Goal: Task Accomplishment & Management: Use online tool/utility

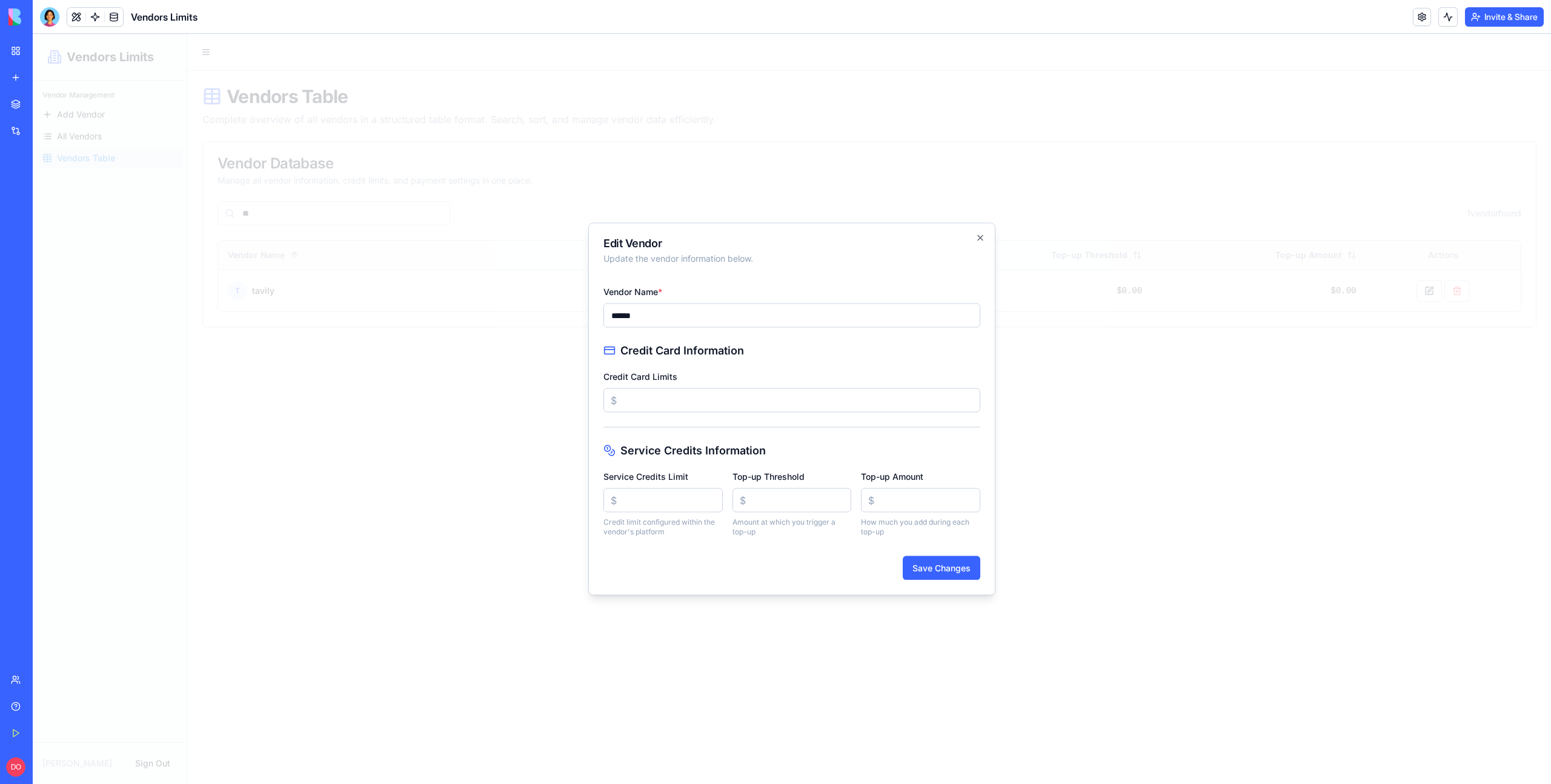
click at [846, 111] on div at bounding box center [792, 409] width 1518 height 750
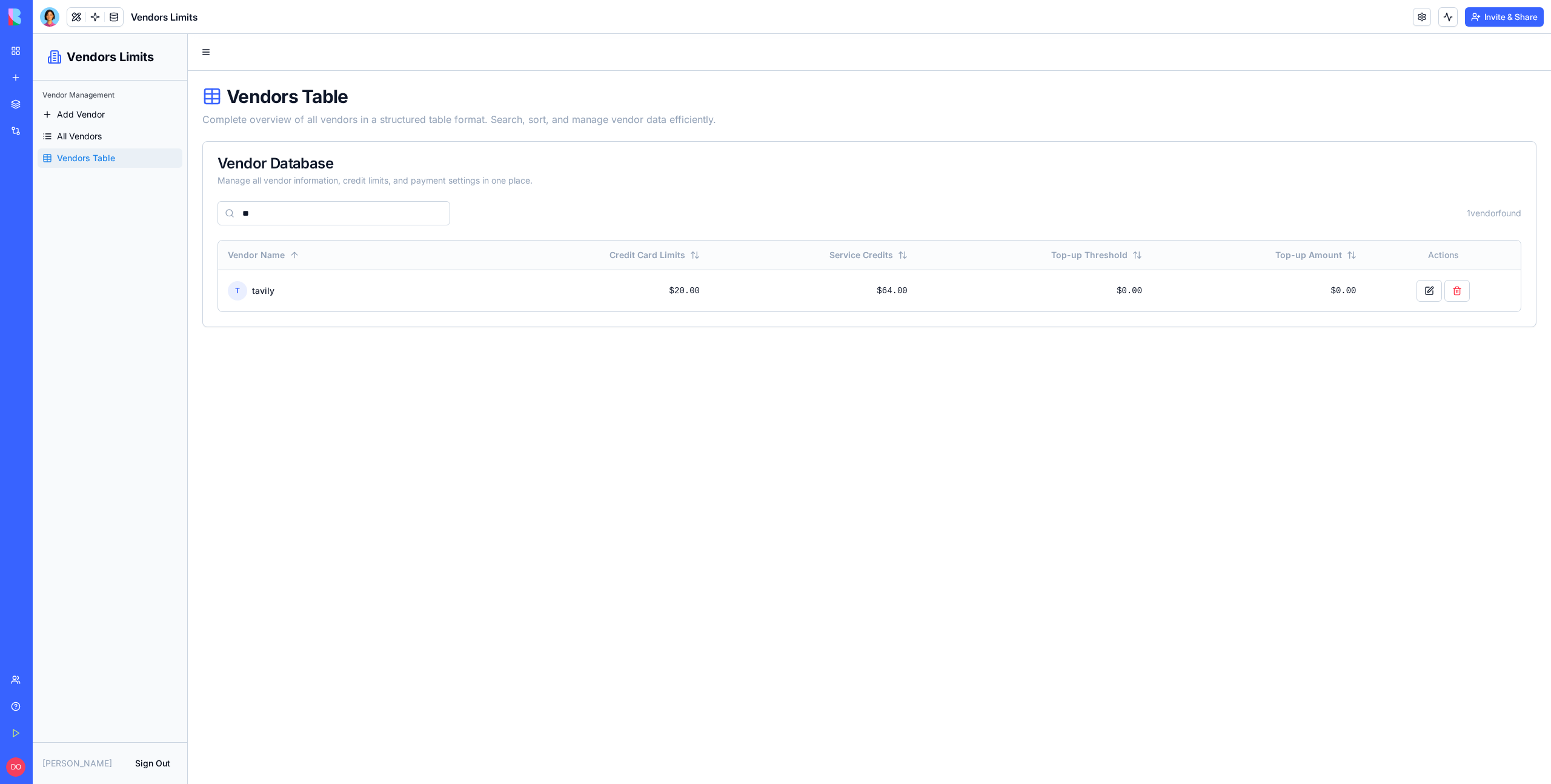
click at [700, 80] on div "Vendors Table Complete overview of all vendors in a structured table format. Se…" at bounding box center [869, 206] width 1363 height 271
click at [313, 364] on main "Vendors Table Complete overview of all vendors in a structured table format. Se…" at bounding box center [869, 409] width 1363 height 750
click at [85, 154] on span "Vendors Table" at bounding box center [86, 158] width 58 height 12
click at [305, 204] on input "**" at bounding box center [334, 213] width 232 height 24
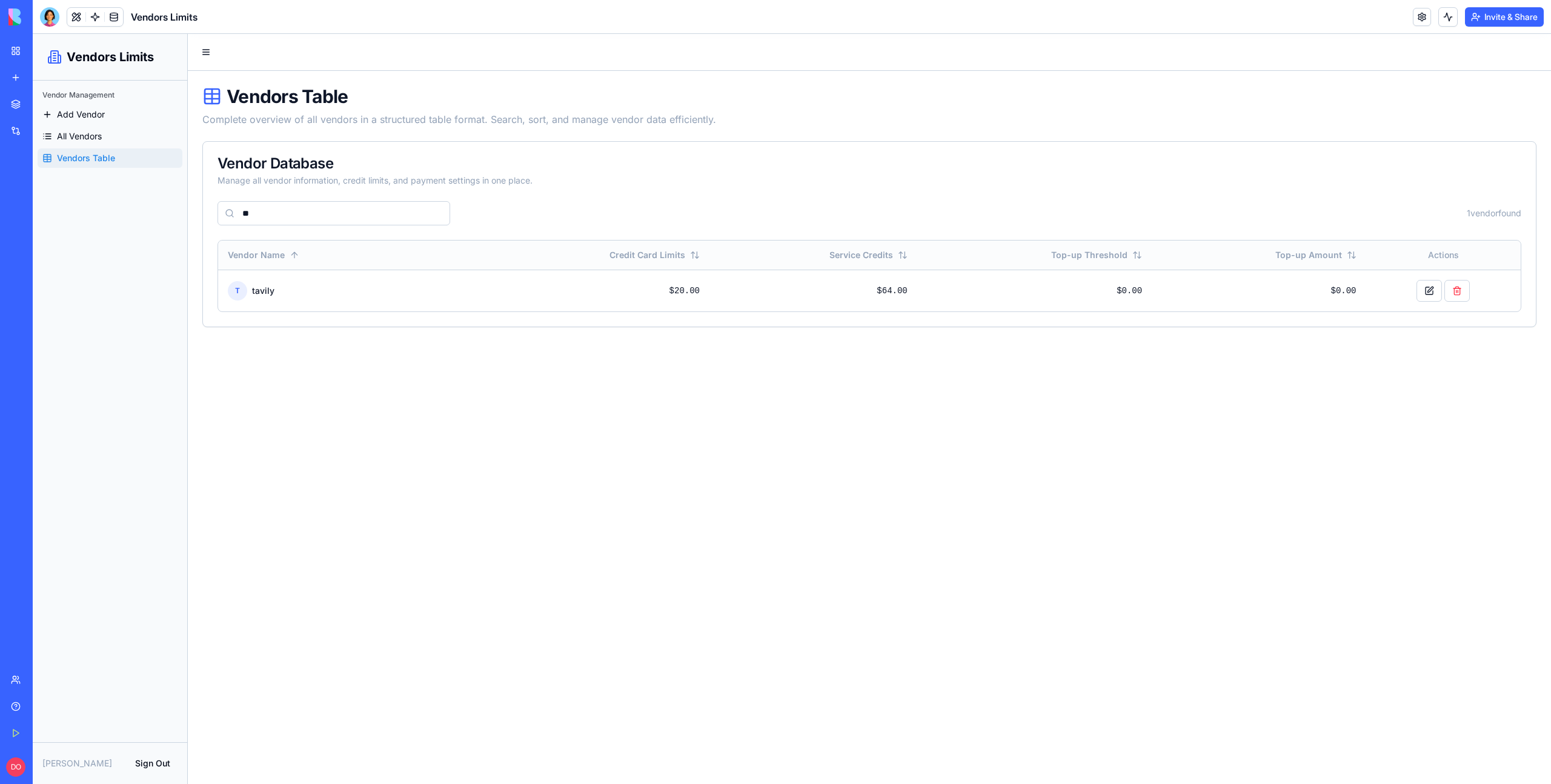
click at [305, 204] on input "**" at bounding box center [334, 213] width 232 height 24
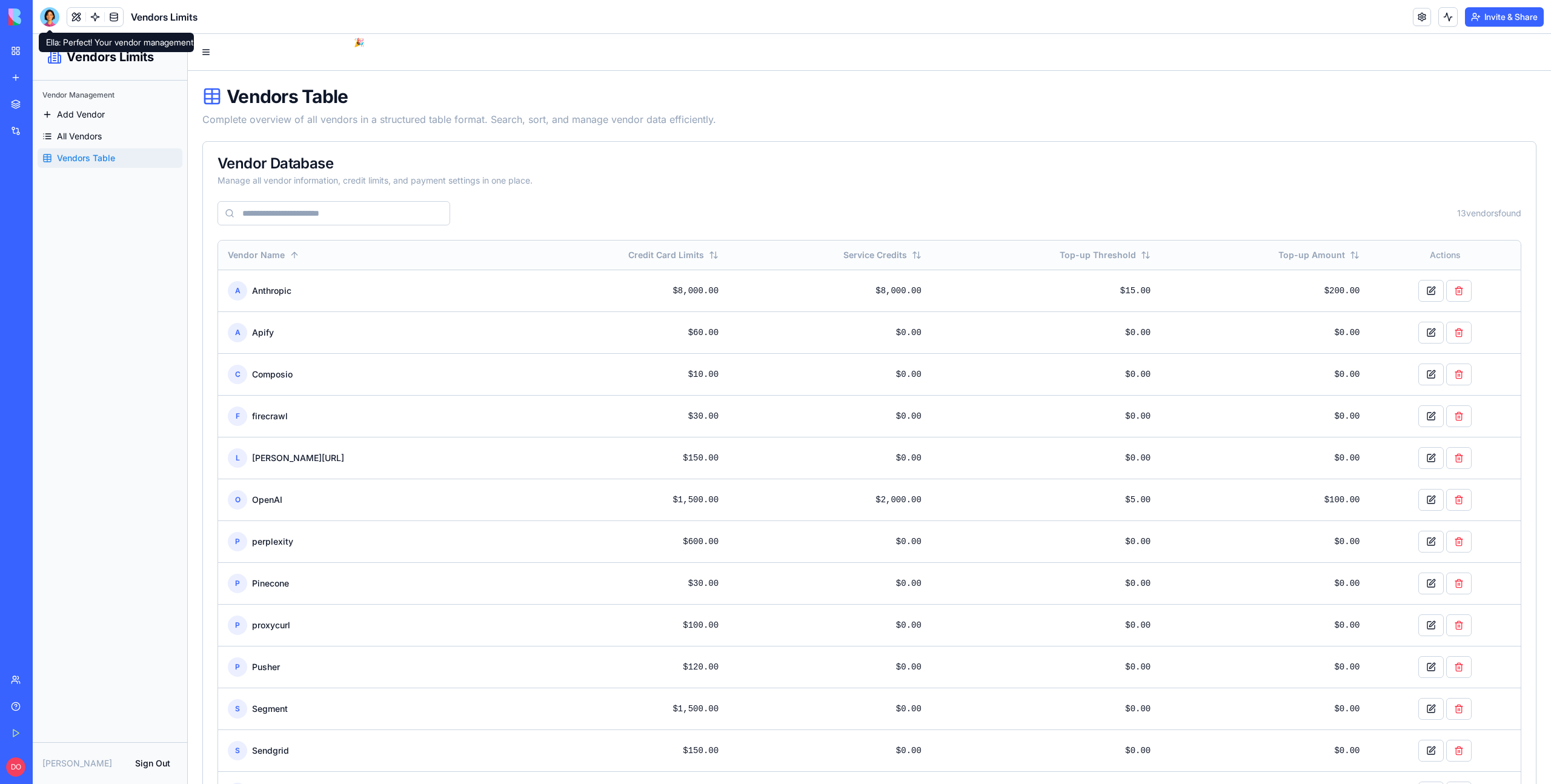
click at [53, 22] on div at bounding box center [49, 17] width 19 height 19
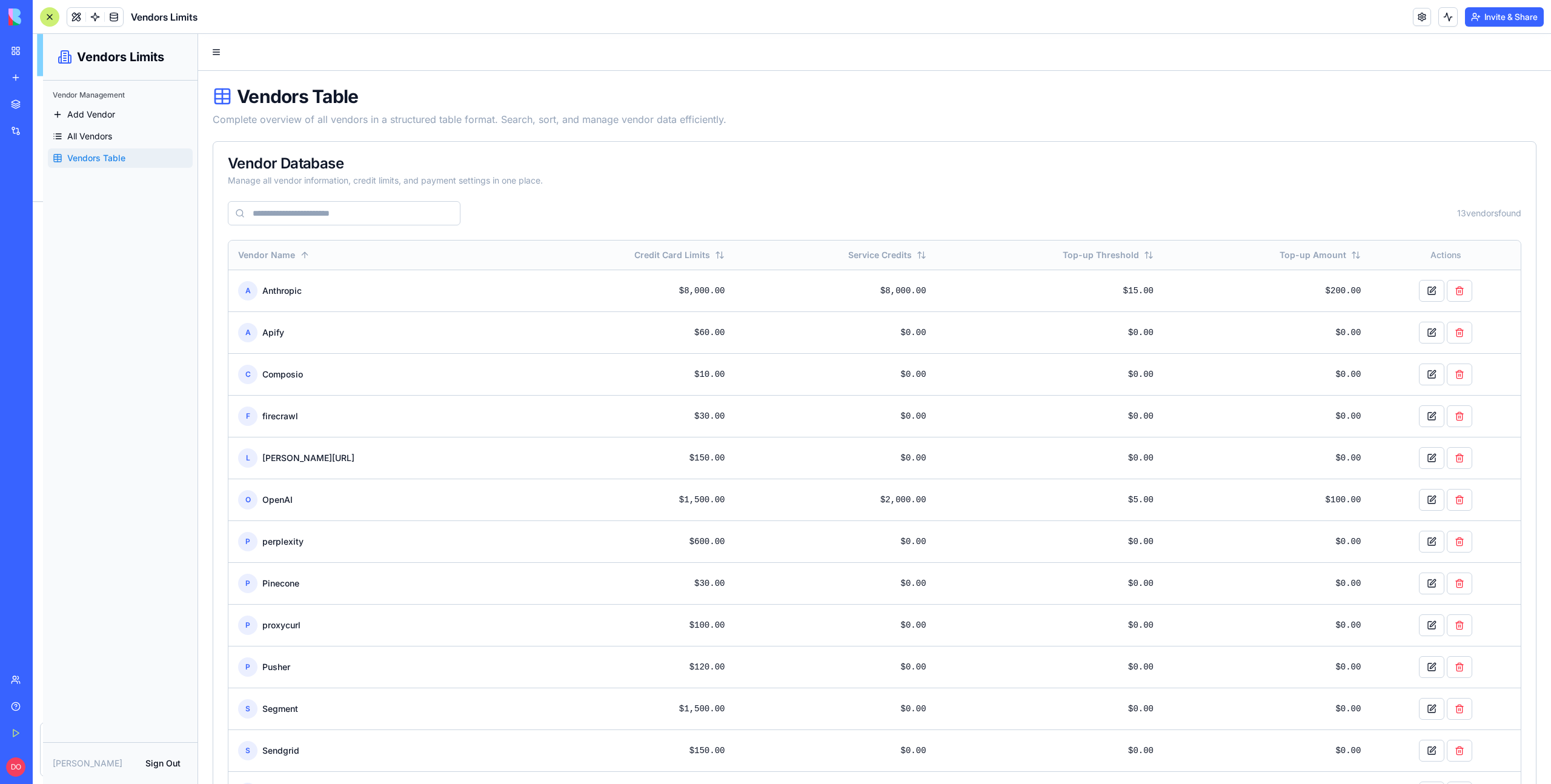
scroll to position [1798, 0]
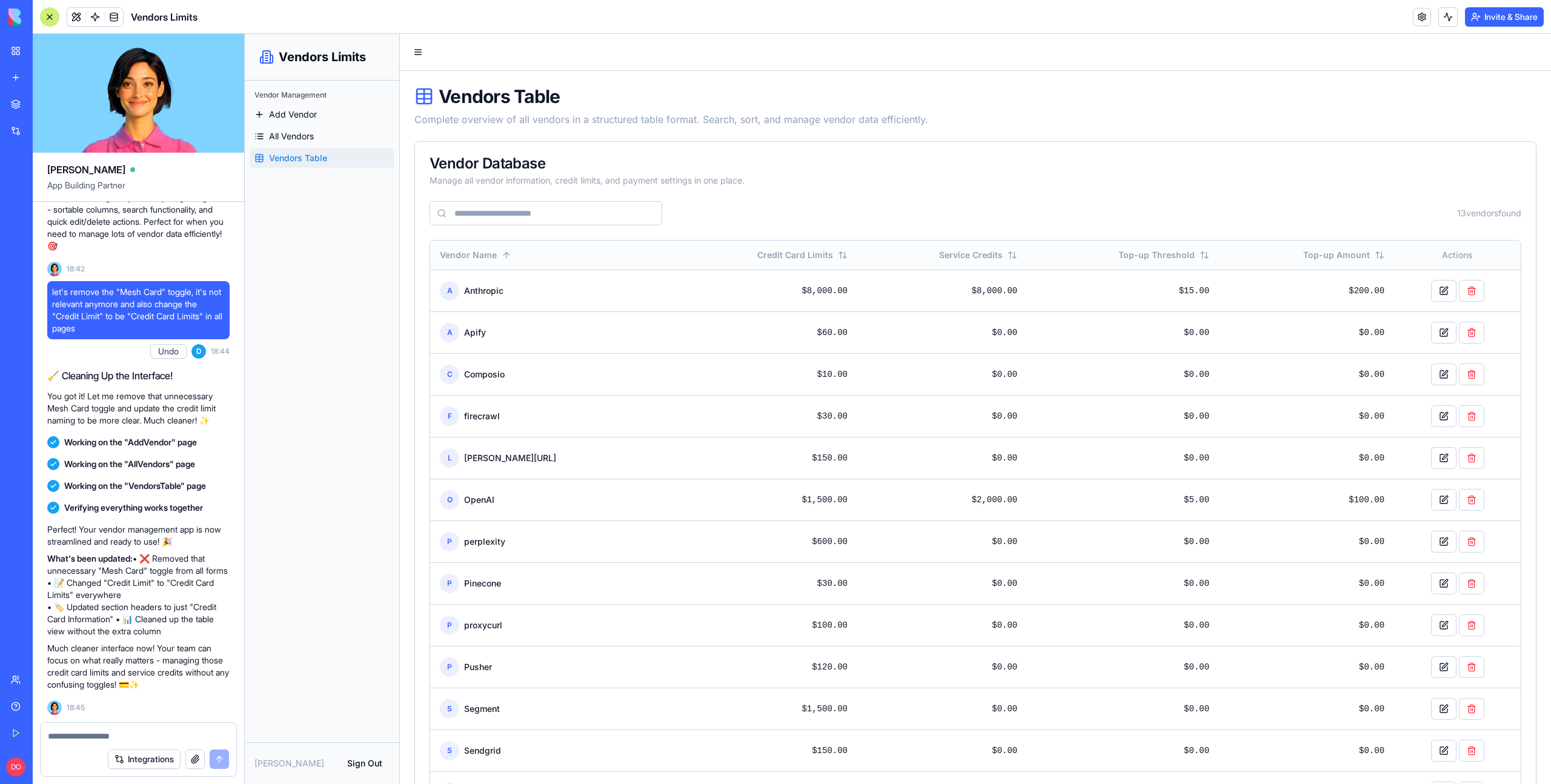
click at [95, 736] on textarea at bounding box center [138, 736] width 181 height 12
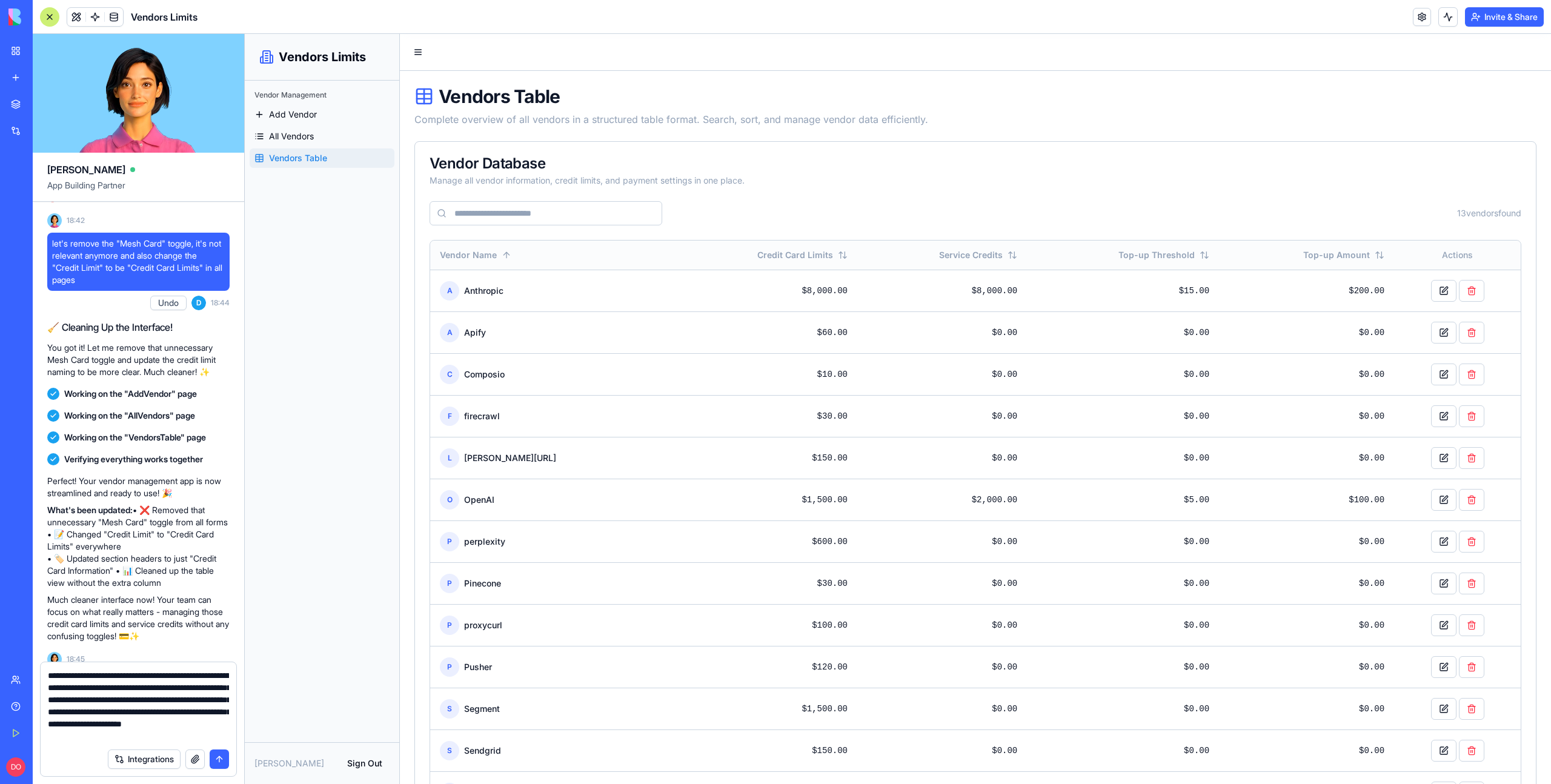
scroll to position [11, 0]
type textarea "**********"
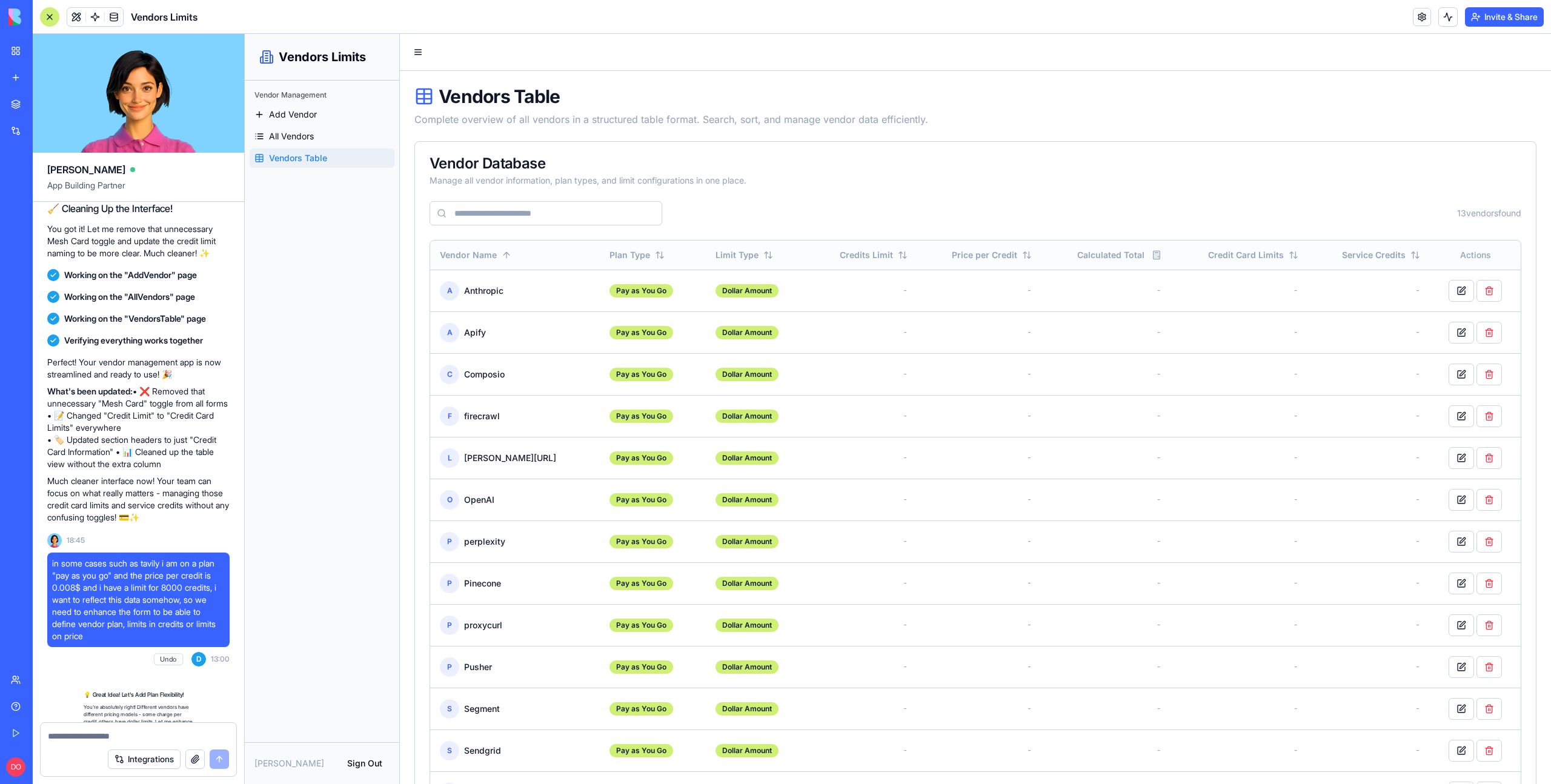
scroll to position [2401, 0]
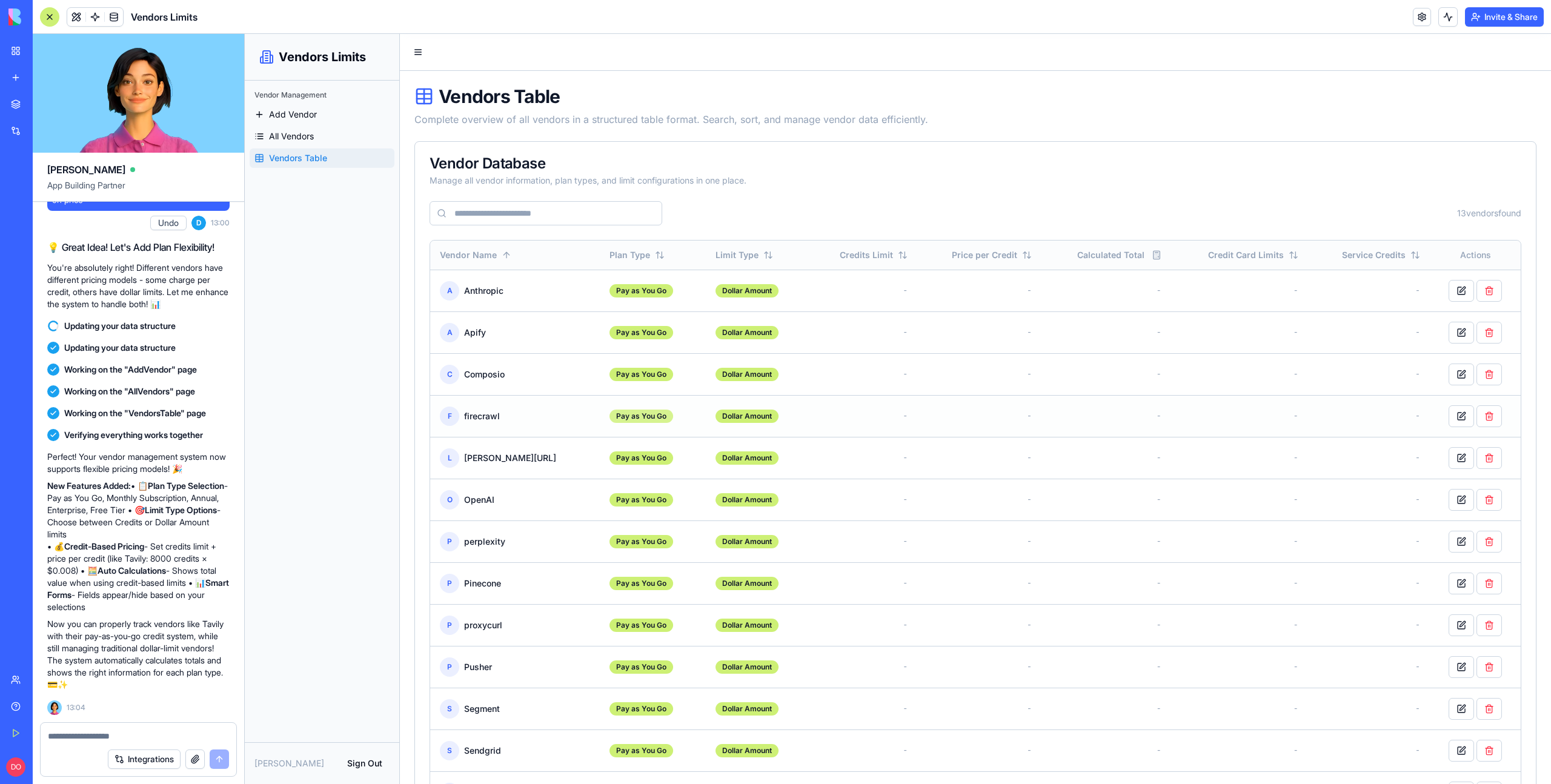
click at [618, 418] on div "Pay as You Go" at bounding box center [641, 416] width 64 height 14
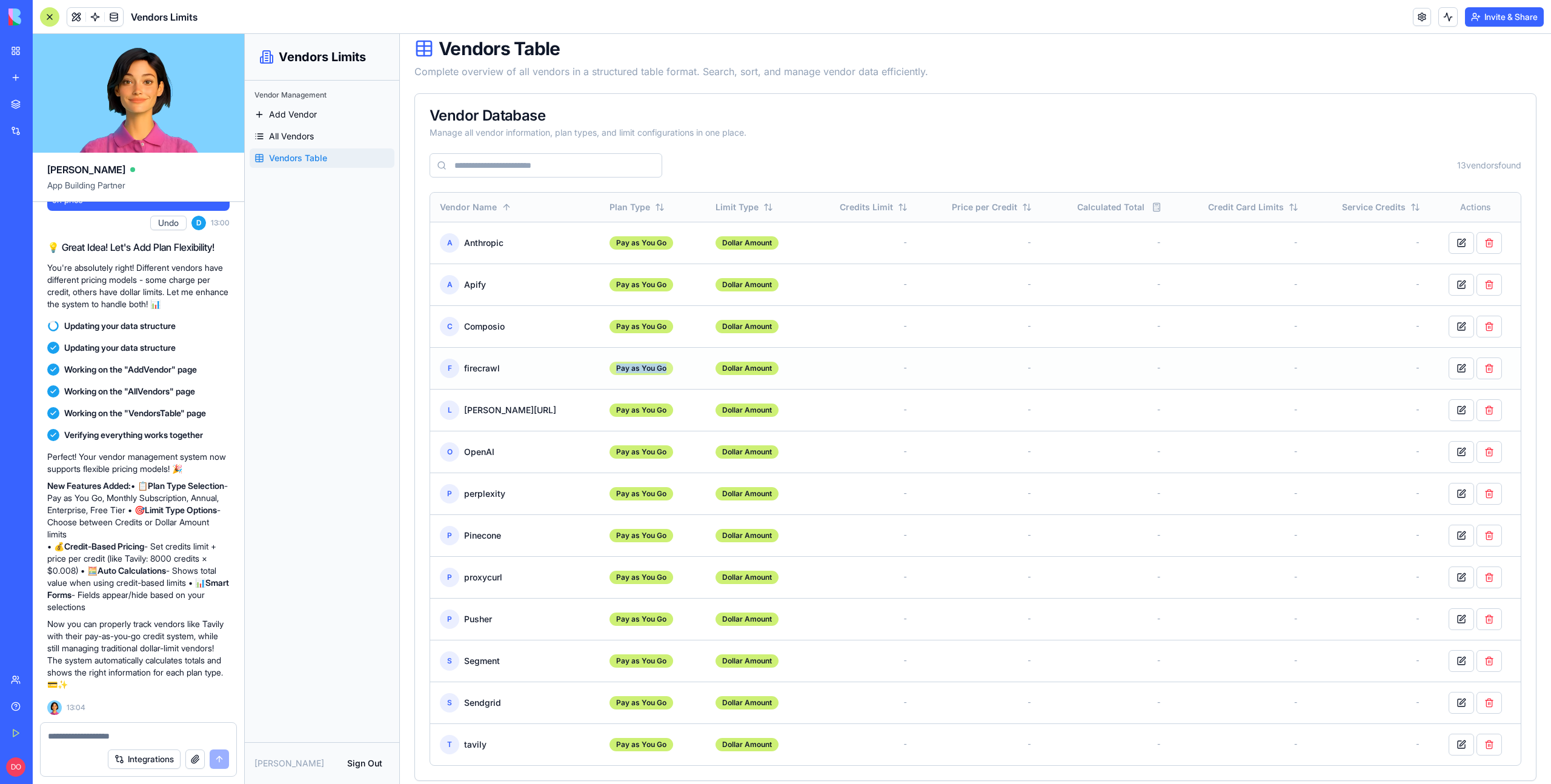
scroll to position [59, 0]
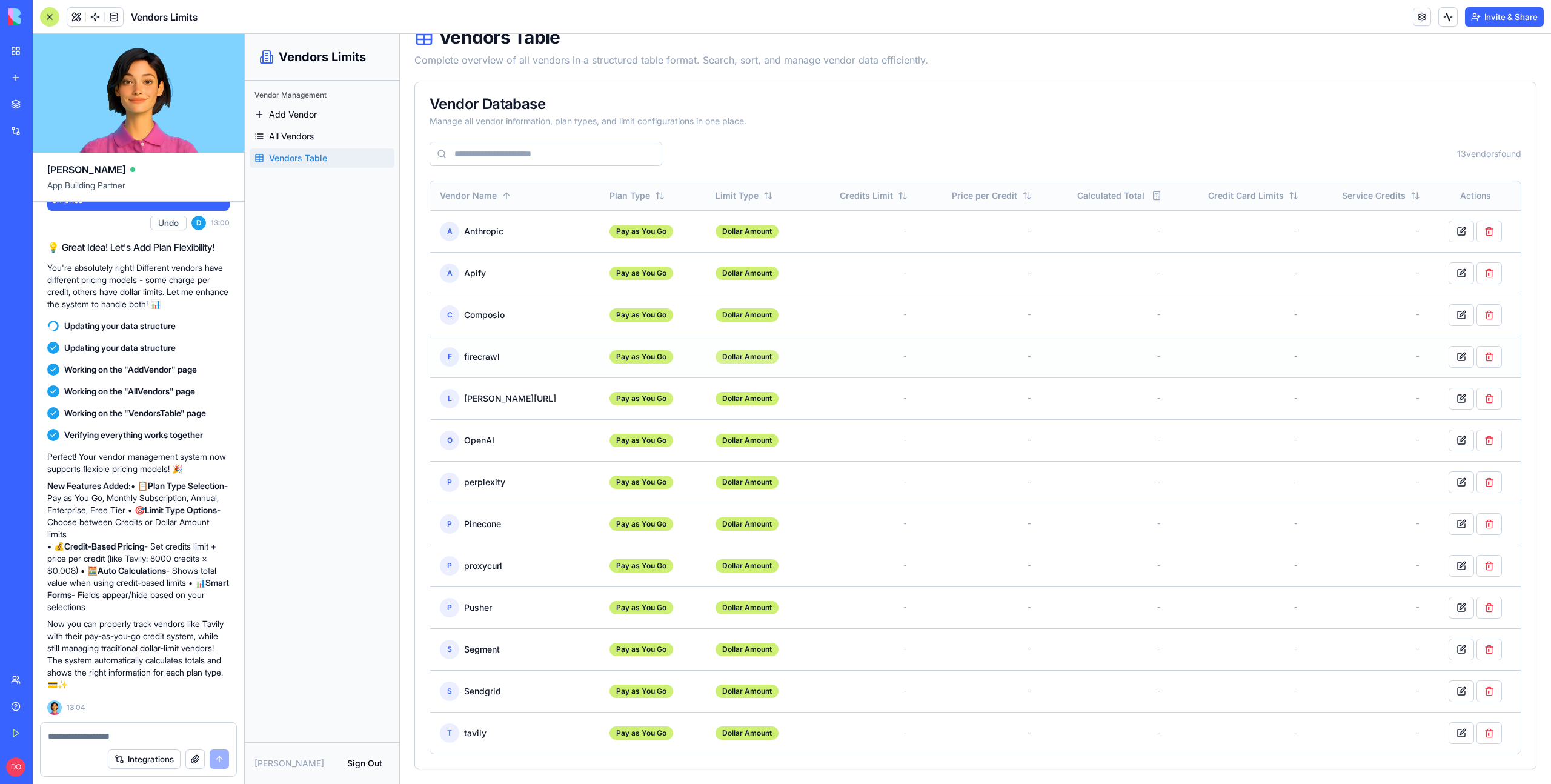
click at [729, 356] on div "Dollar Amount" at bounding box center [747, 357] width 63 height 14
click at [747, 224] on td "Dollar Amount" at bounding box center [757, 231] width 103 height 42
click at [1450, 229] on button "button" at bounding box center [1461, 231] width 25 height 22
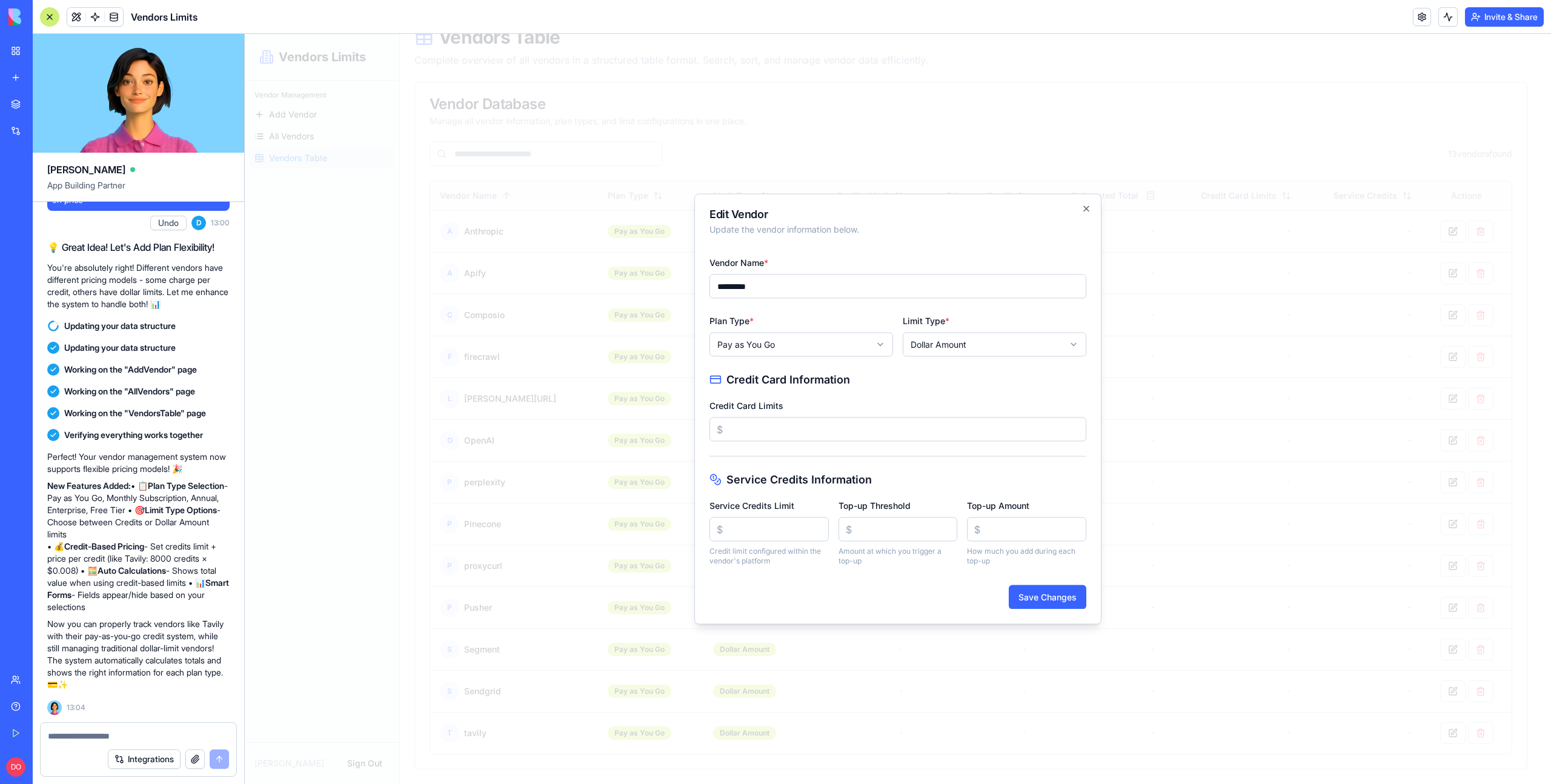
click at [836, 345] on body "Vendors Limits Vendor Management Add Vendor All Vendors Vendors Table [PERSON_N…" at bounding box center [893, 379] width 1297 height 809
click at [947, 354] on body "Vendors Limits Vendor Management Add Vendor All Vendors Vendors Table [PERSON_N…" at bounding box center [893, 379] width 1297 height 809
click at [947, 350] on body "Vendors Limits Vendor Management Add Vendor All Vendors Vendors Table [PERSON_N…" at bounding box center [893, 379] width 1297 height 809
click at [945, 349] on body "Vendors Limits Vendor Management Add Vendor All Vendors Vendors Table [PERSON_N…" at bounding box center [893, 379] width 1297 height 809
click at [837, 348] on body "Vendors Limits Vendor Management Add Vendor All Vendors Vendors Table [PERSON_N…" at bounding box center [893, 379] width 1297 height 809
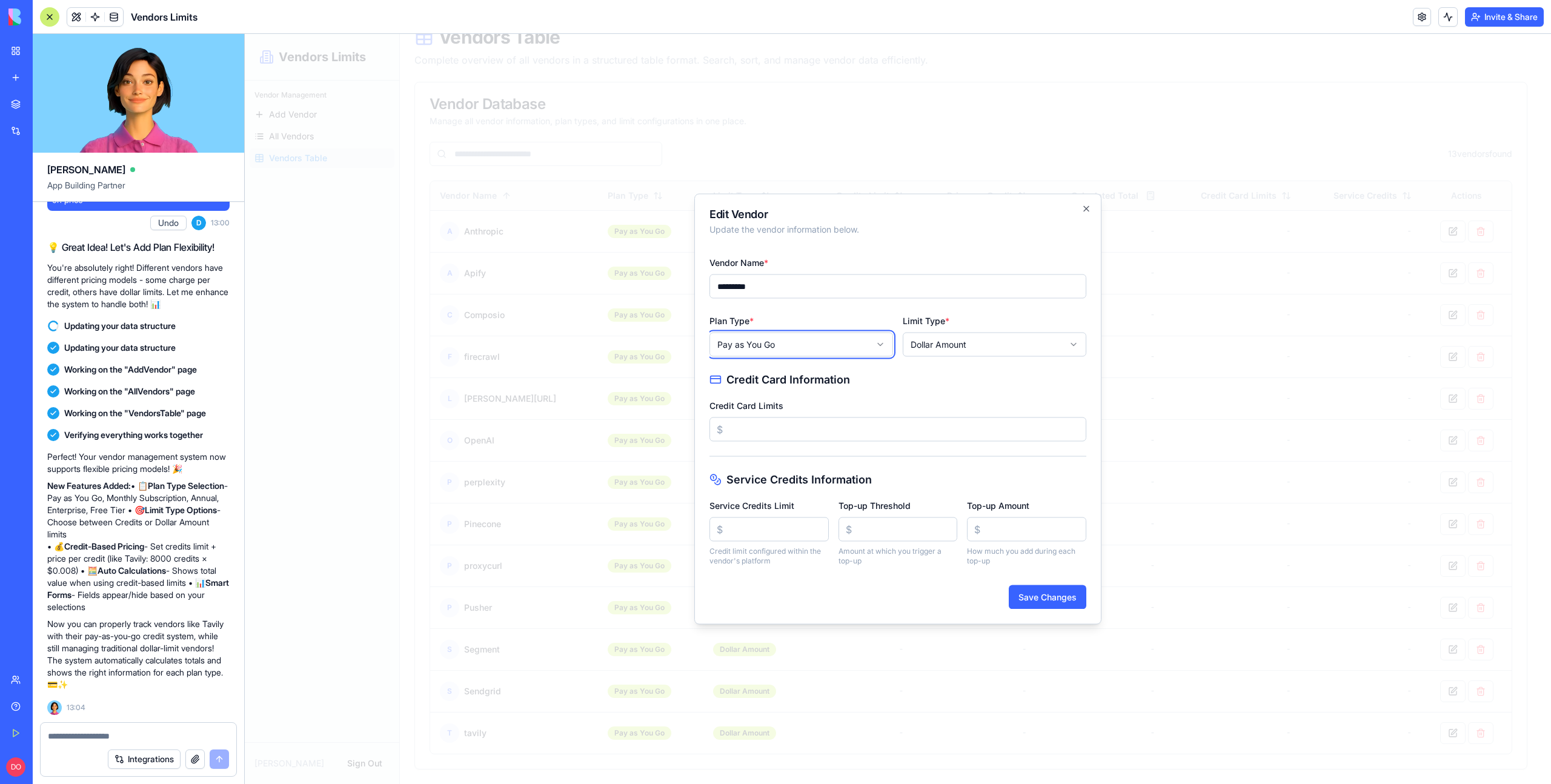
click at [955, 383] on body "Vendors Limits Vendor Management Add Vendor All Vendors Vendors Table [PERSON_N…" at bounding box center [893, 379] width 1297 height 809
click at [1086, 209] on icon "button" at bounding box center [1086, 209] width 5 height 5
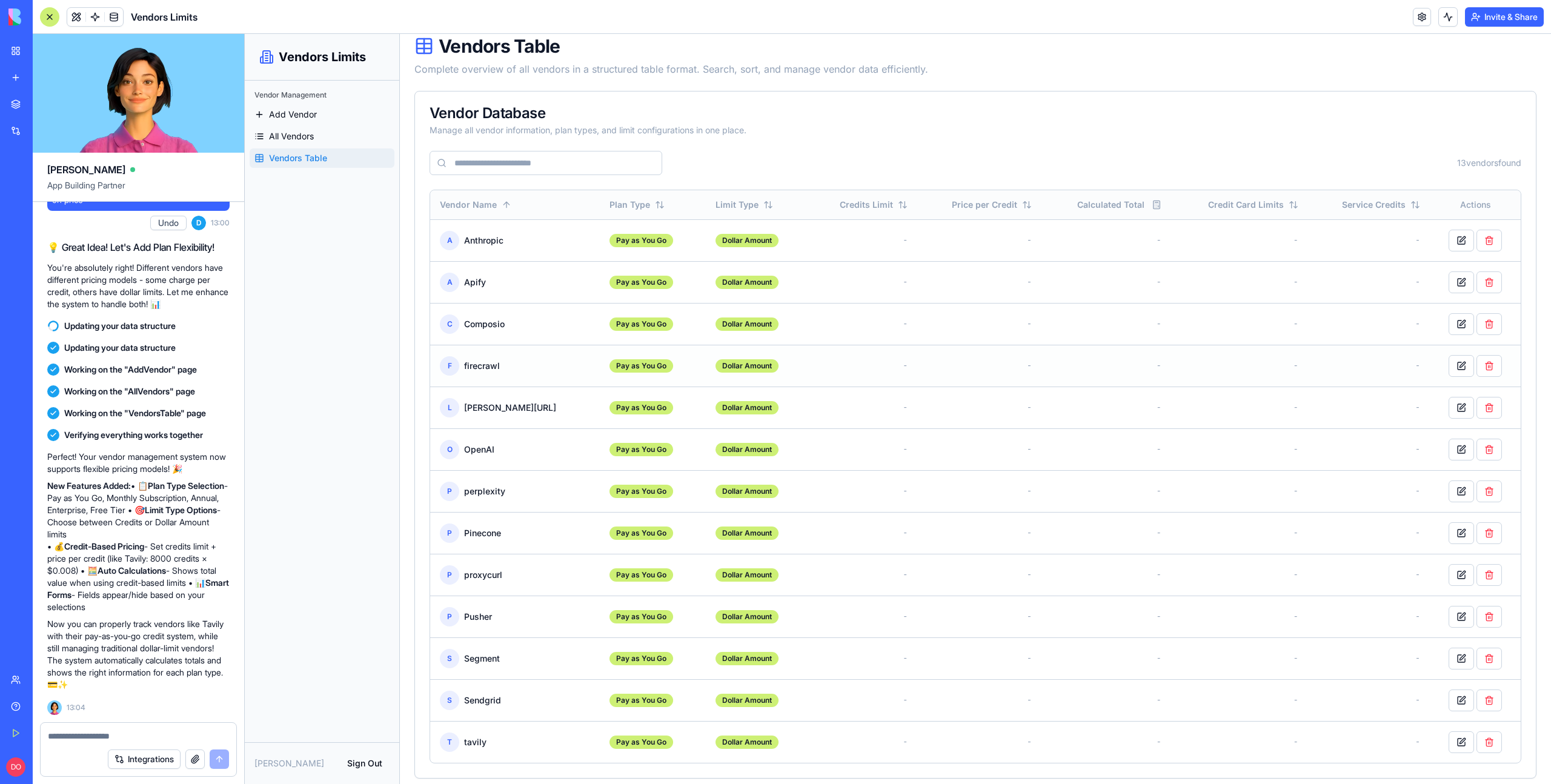
scroll to position [54, 0]
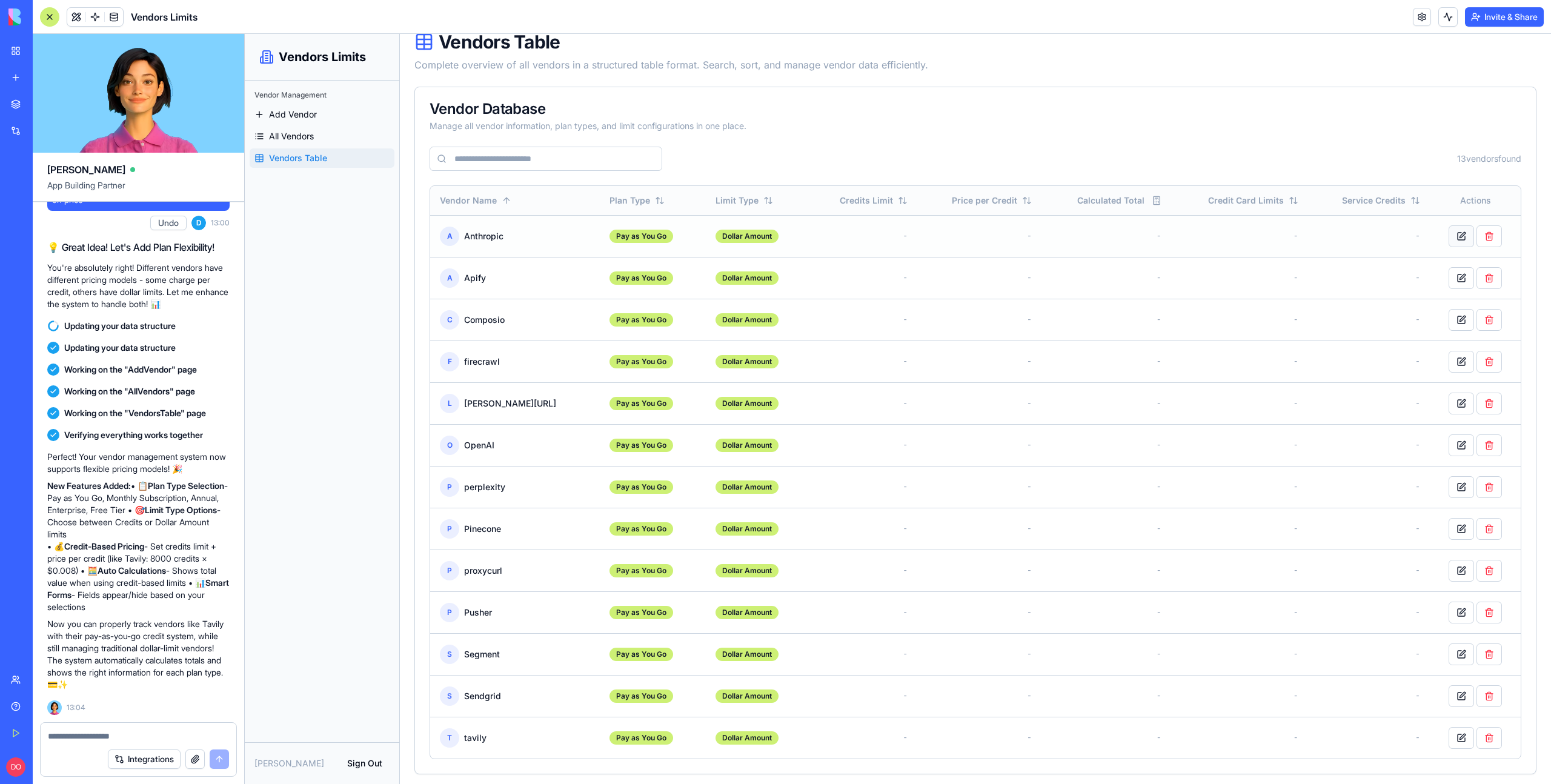
click at [1448, 242] on button "button" at bounding box center [1461, 236] width 25 height 22
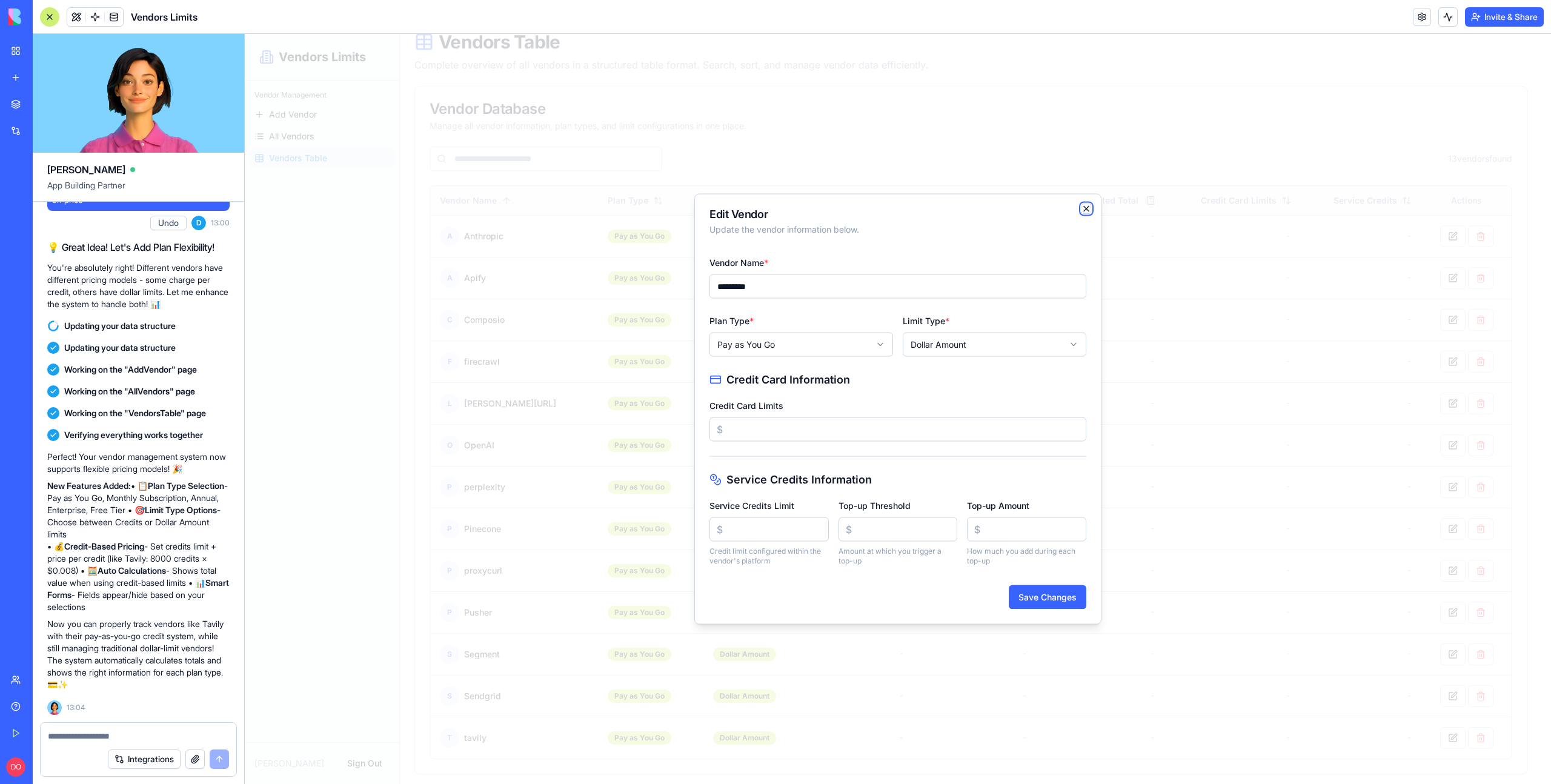
click at [1088, 207] on icon "button" at bounding box center [1086, 209] width 5 height 5
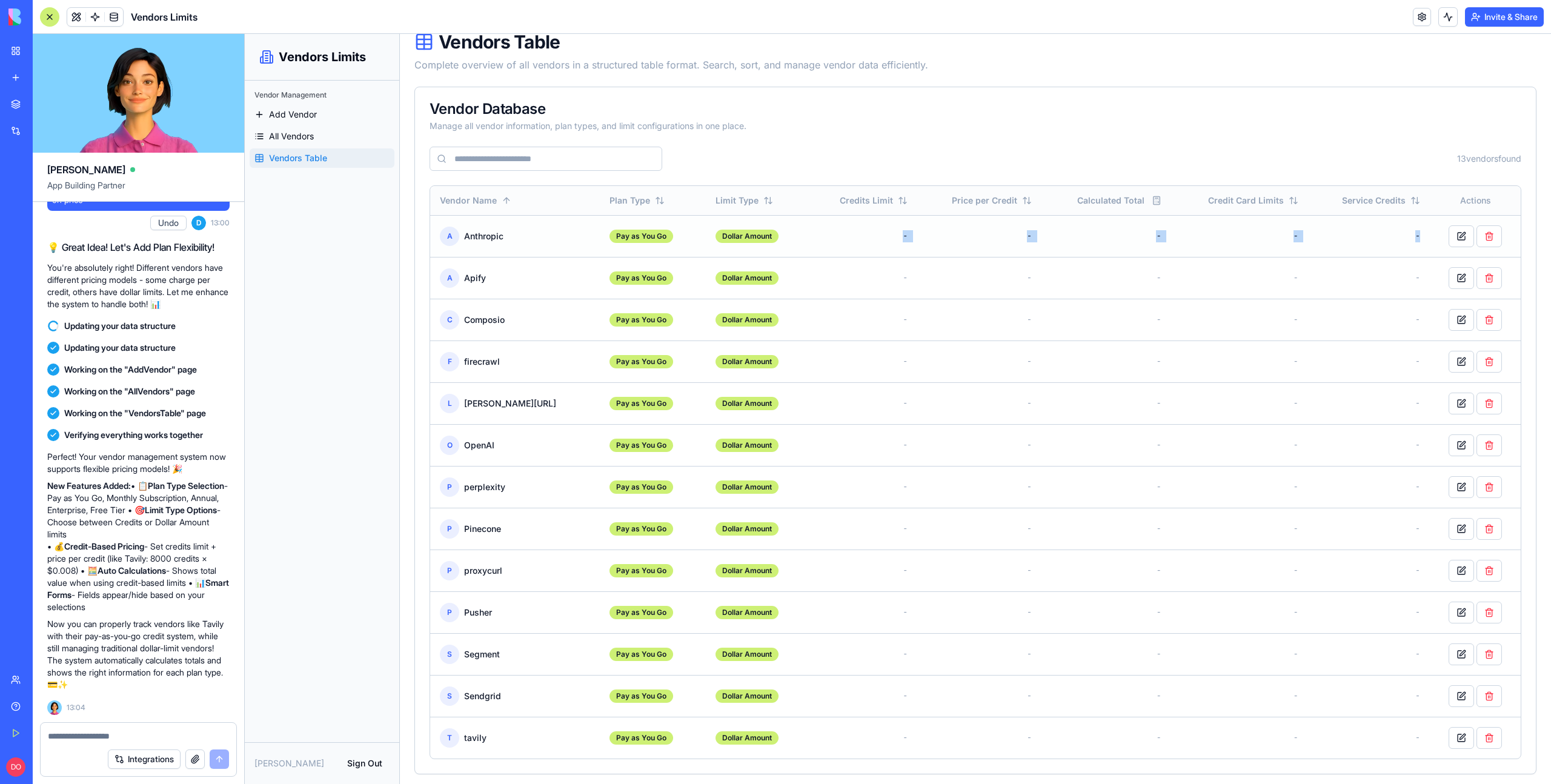
drag, startPoint x: 861, startPoint y: 237, endPoint x: 1348, endPoint y: 243, distance: 487.0
click at [1348, 243] on tr "A Anthropic Pay as You Go Dollar Amount - - - - -" at bounding box center [975, 236] width 1091 height 42
drag, startPoint x: 1348, startPoint y: 243, endPoint x: 1295, endPoint y: 242, distance: 53.0
click at [1347, 243] on td "-" at bounding box center [1369, 236] width 122 height 42
click at [342, 138] on link "All Vendors" at bounding box center [322, 136] width 145 height 19
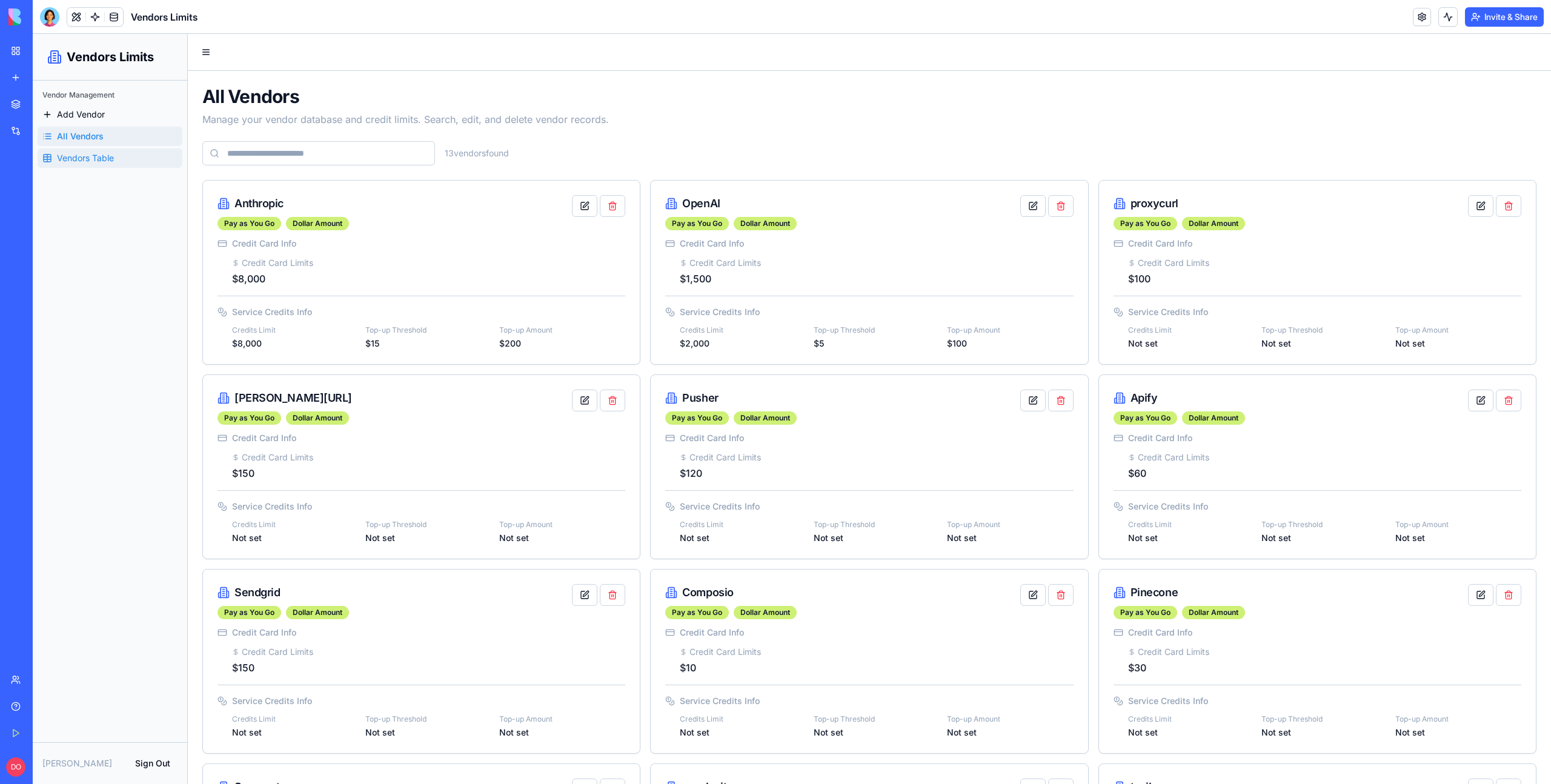
click at [85, 155] on span "Vendors Table" at bounding box center [85, 158] width 57 height 12
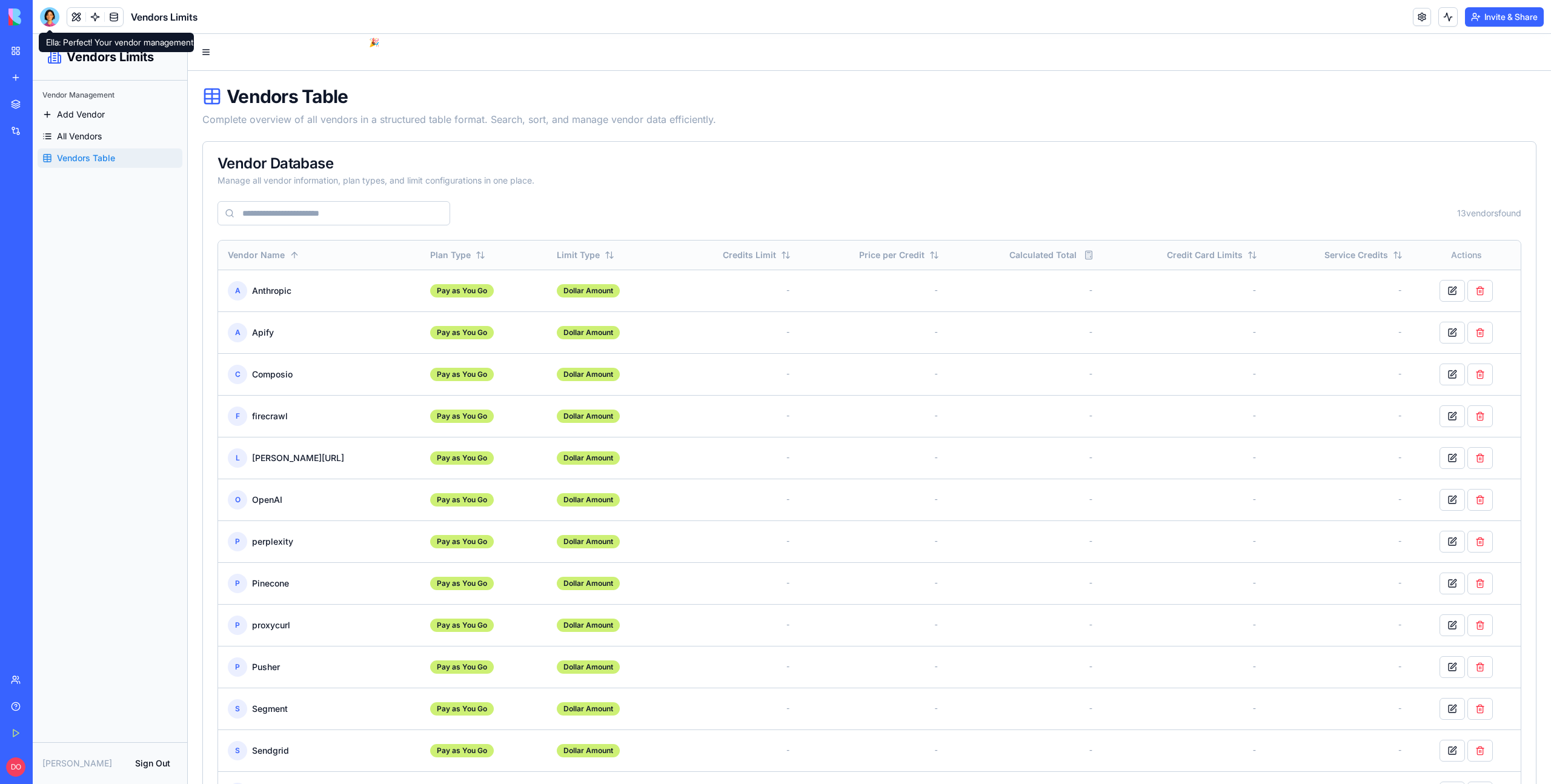
click at [57, 15] on div at bounding box center [49, 17] width 19 height 19
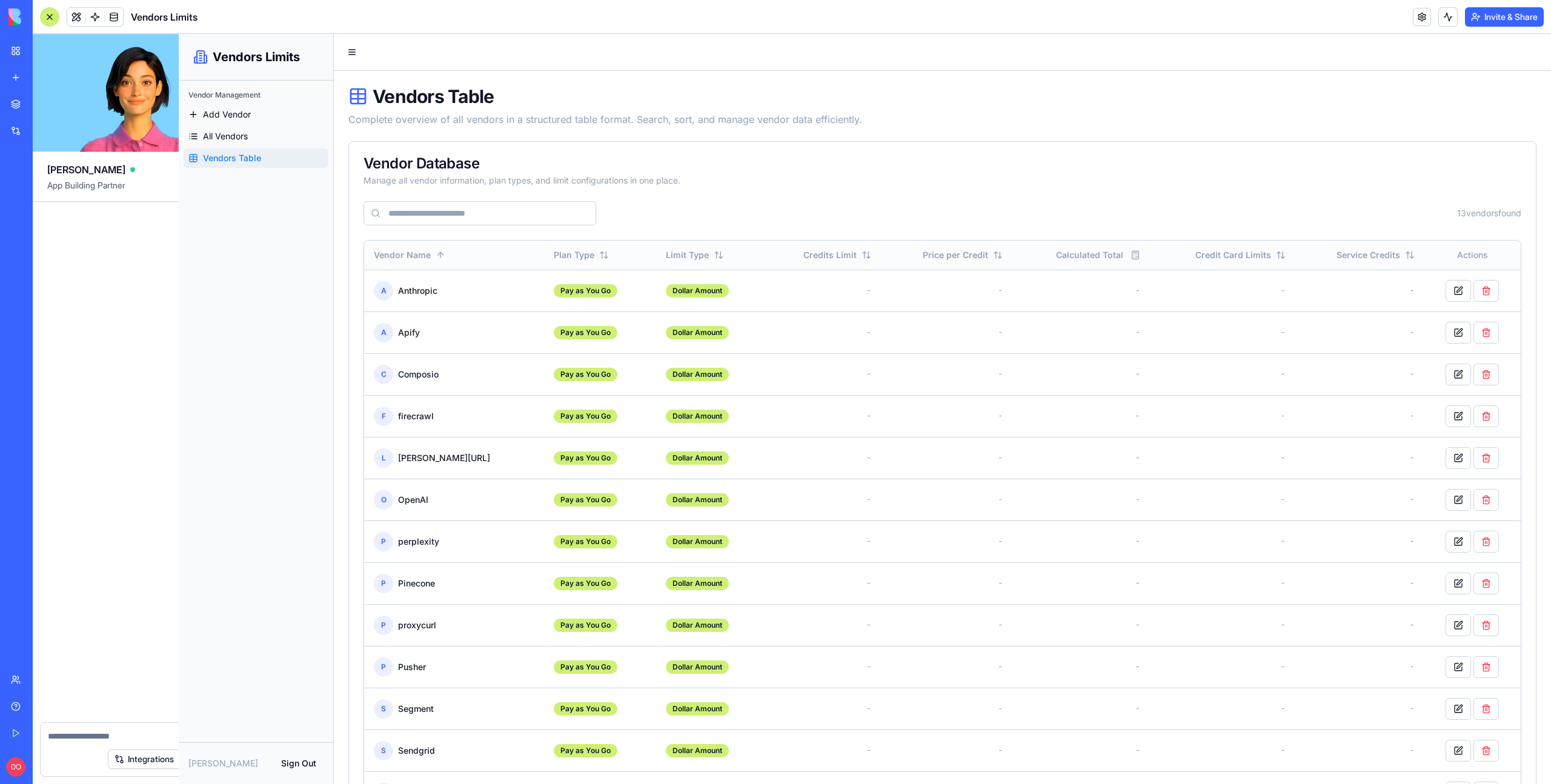
scroll to position [2401, 0]
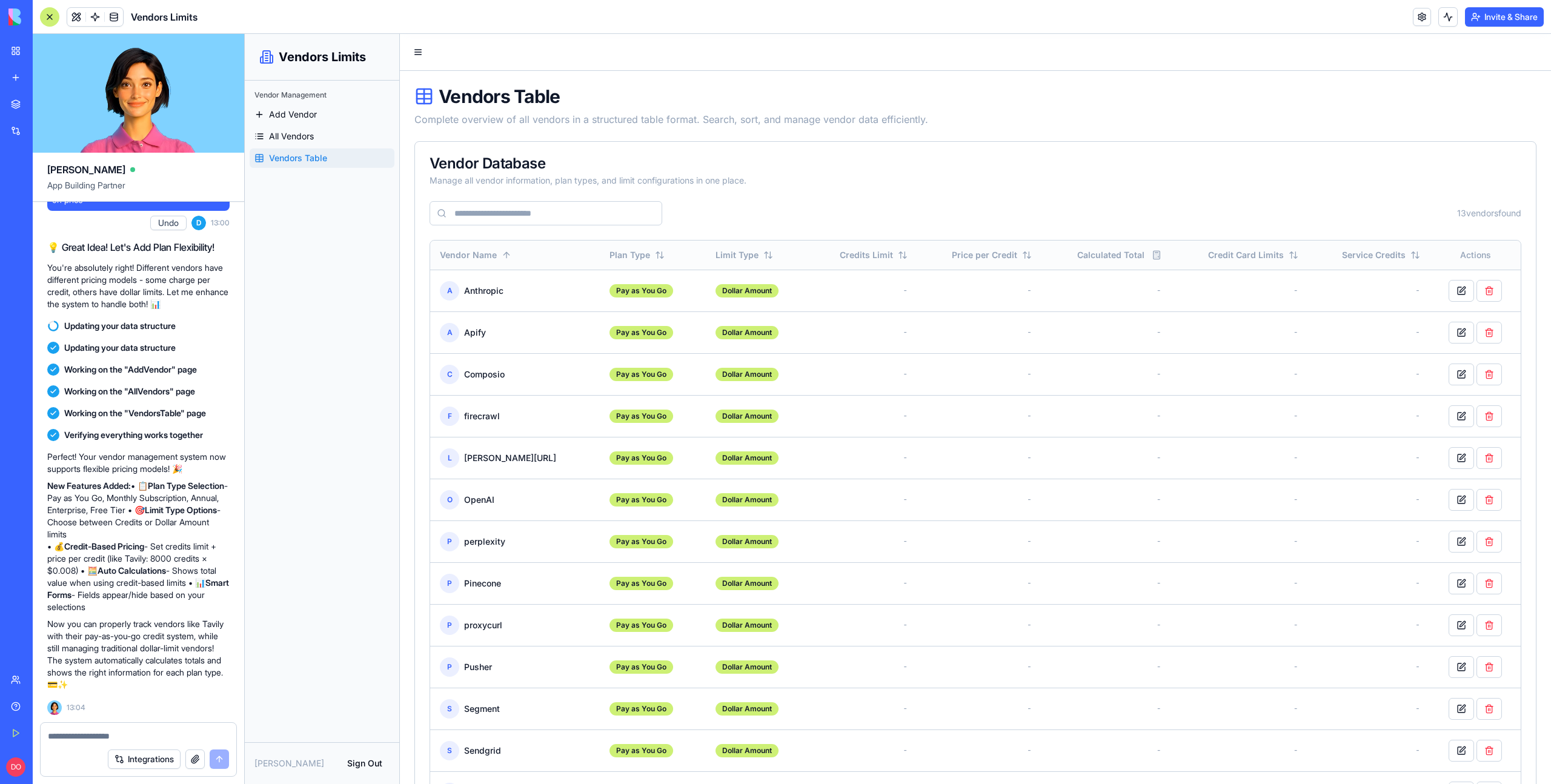
click at [142, 733] on textarea at bounding box center [138, 736] width 181 height 12
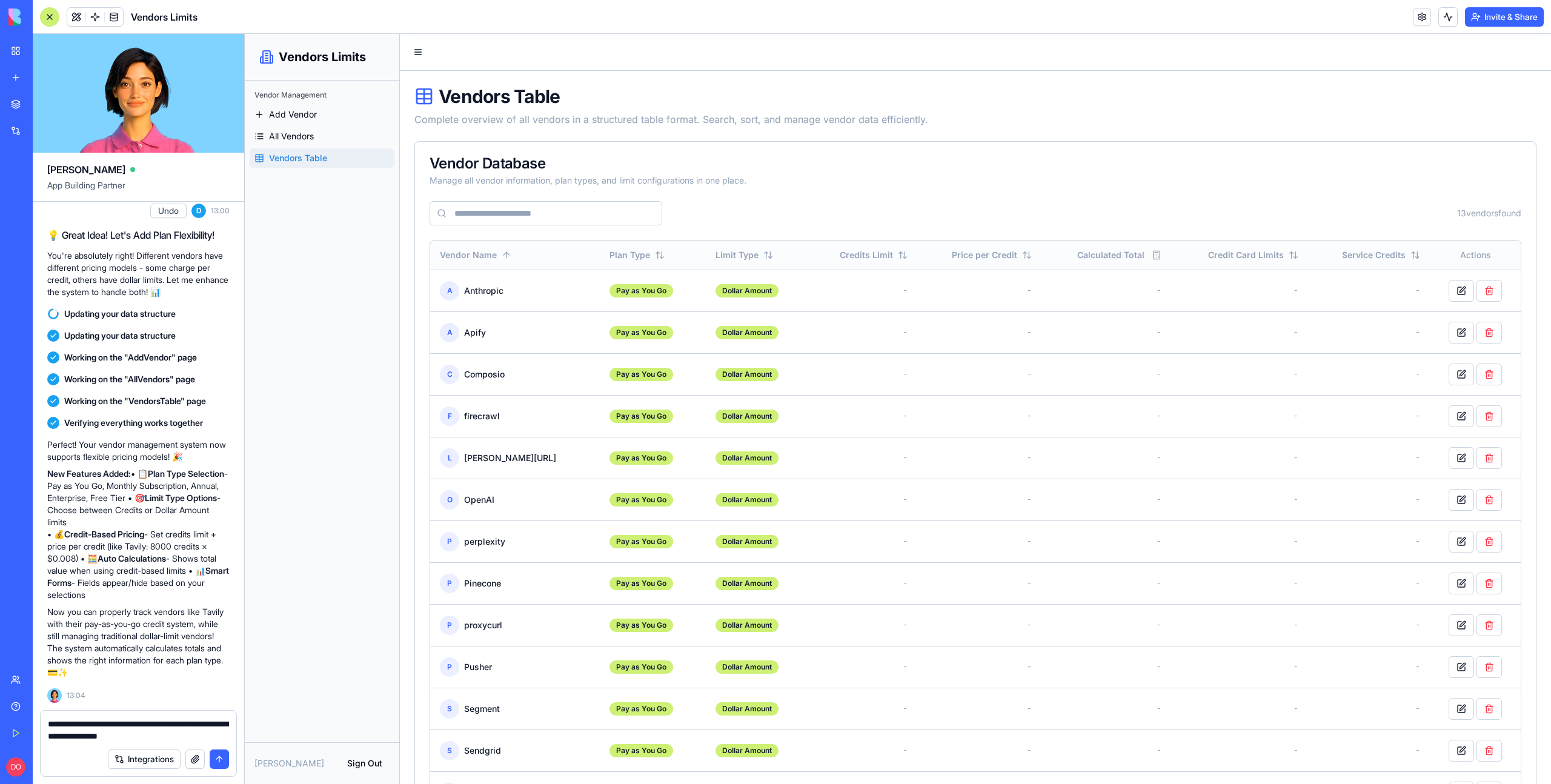
type textarea "**********"
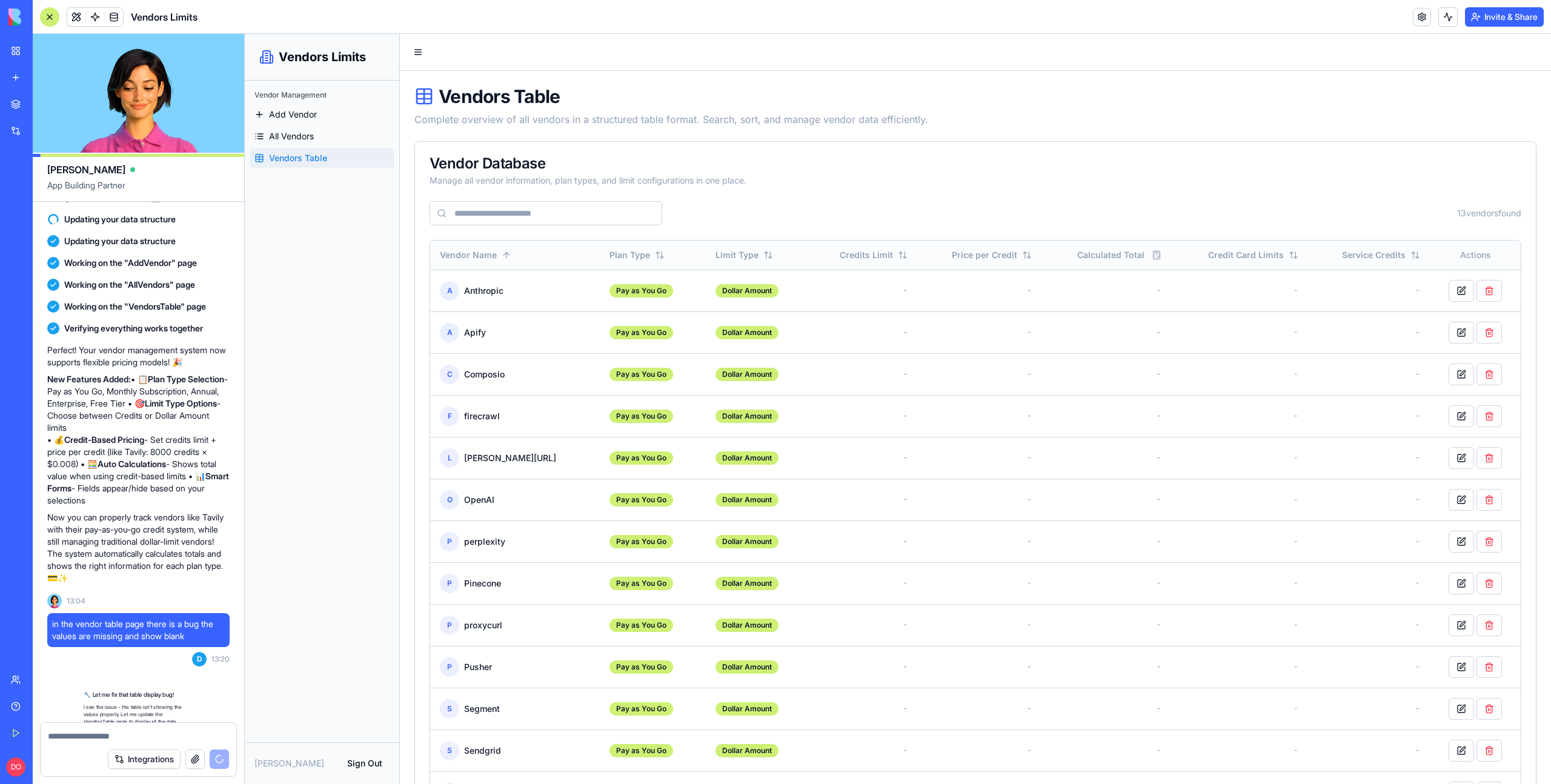
scroll to position [2607, 0]
